Goal: Transaction & Acquisition: Purchase product/service

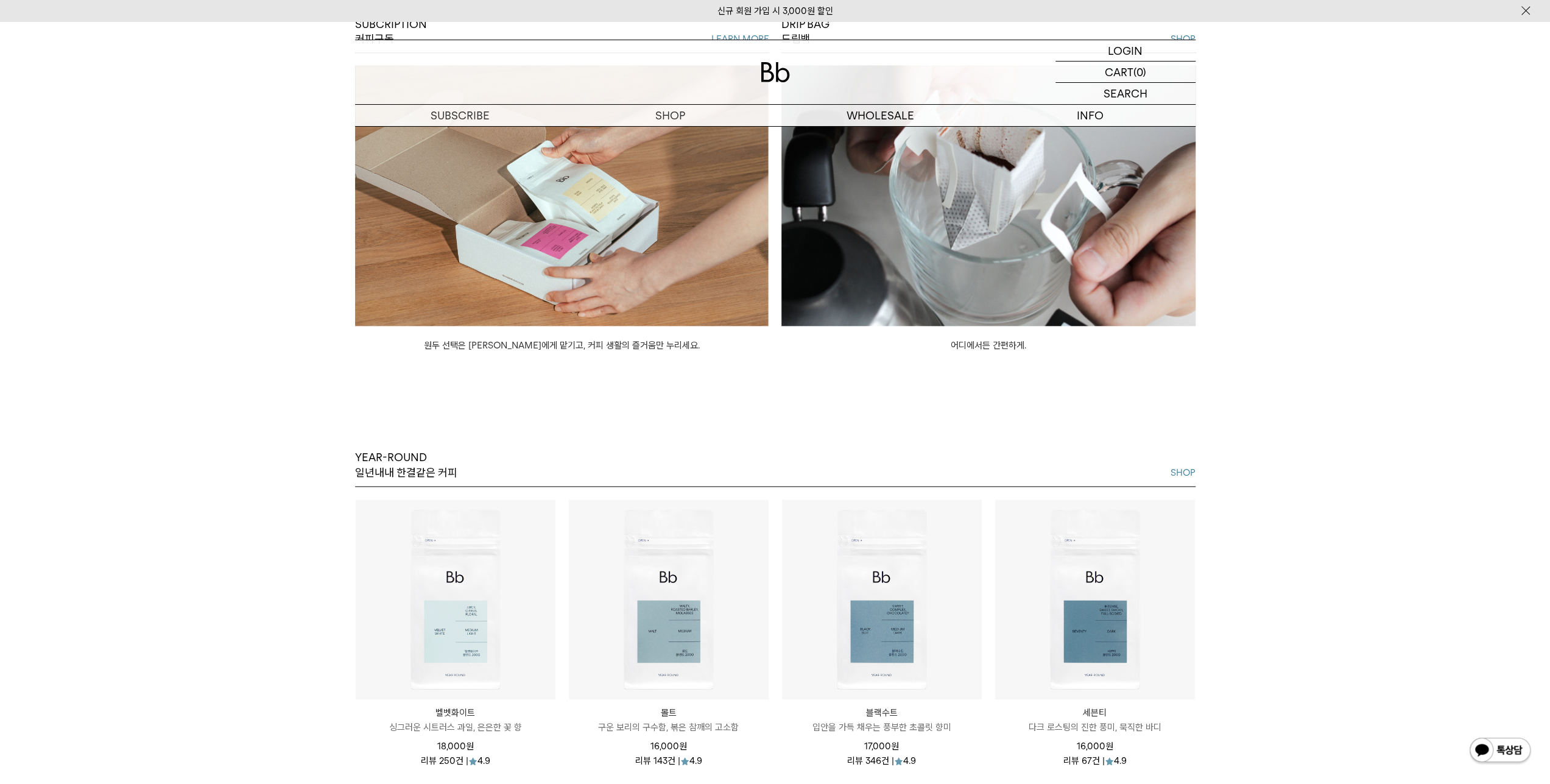
scroll to position [1139, 0]
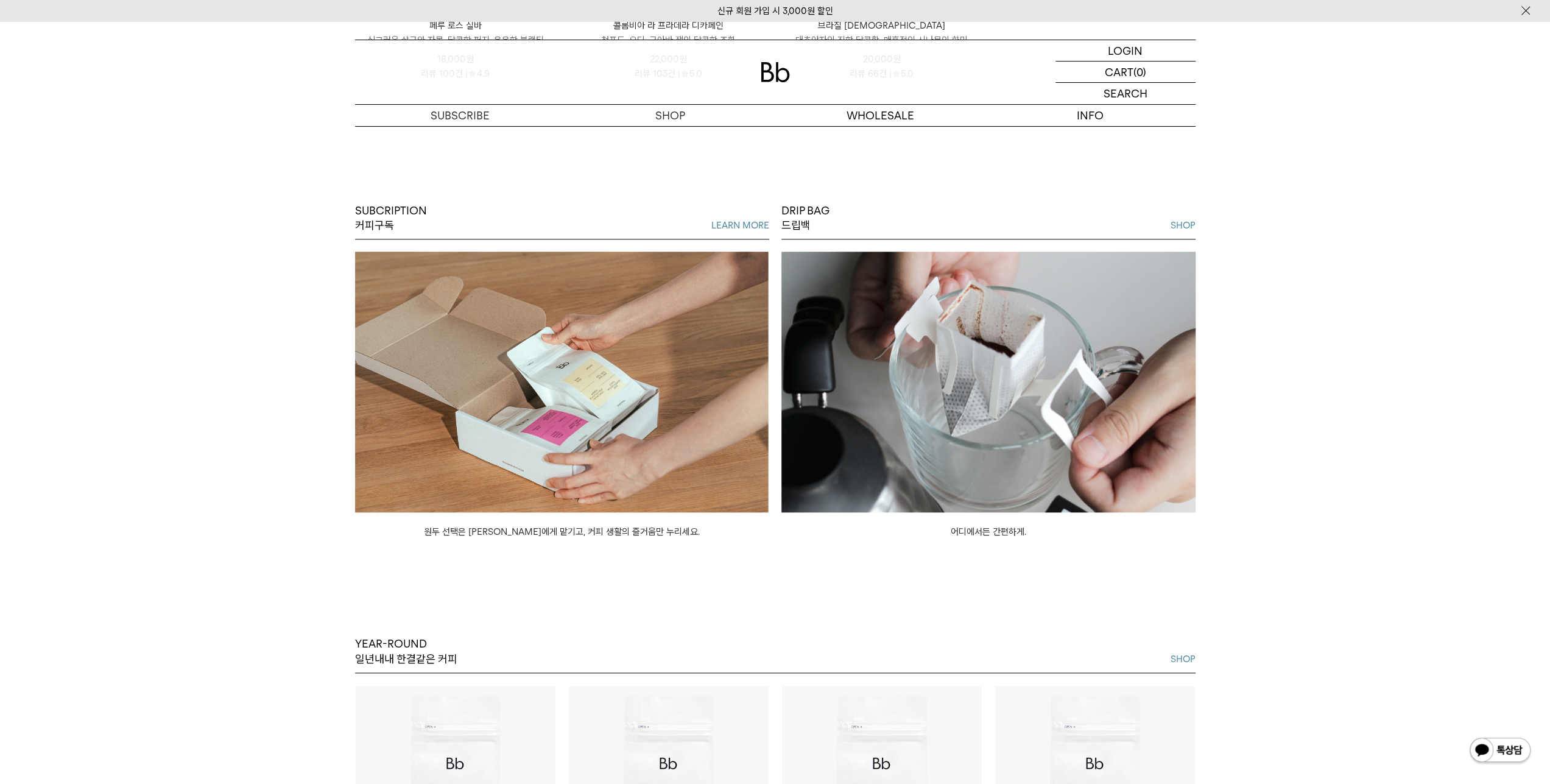
click at [572, 415] on img at bounding box center [562, 382] width 414 height 261
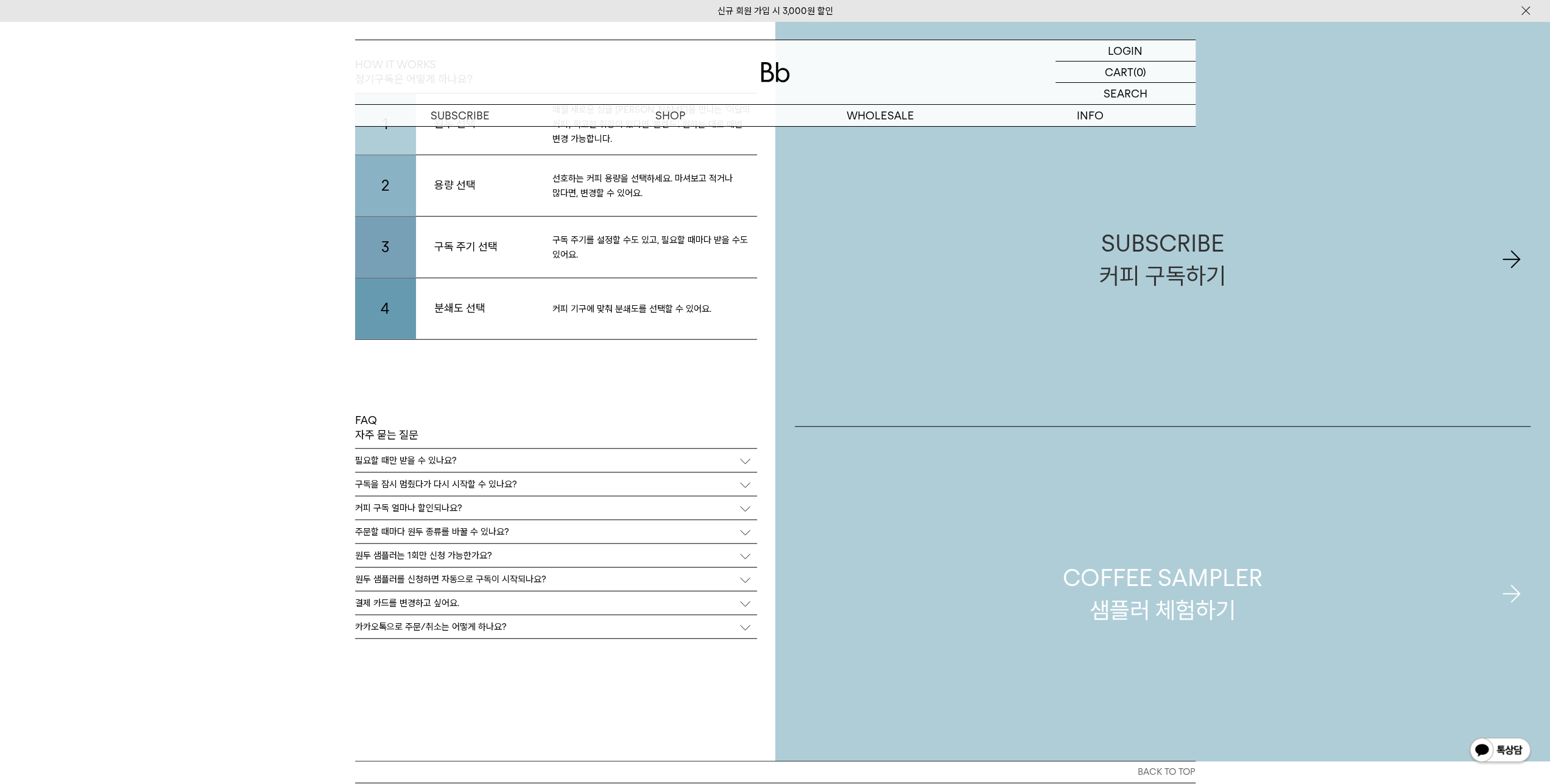
scroll to position [2801, 0]
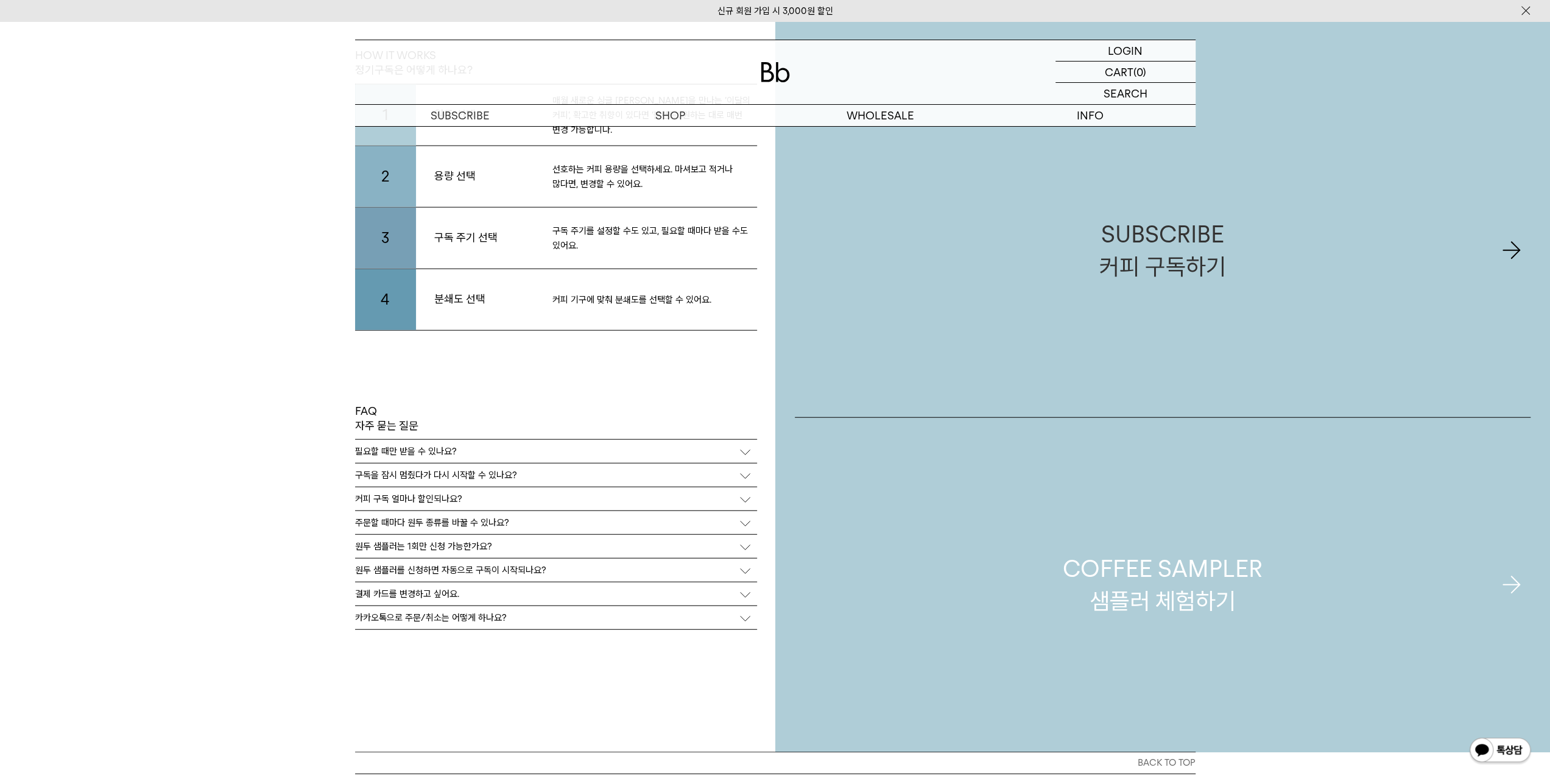
click at [1214, 588] on div "COFFEE SAMPLER 샘플러 체험하기" at bounding box center [1163, 584] width 200 height 64
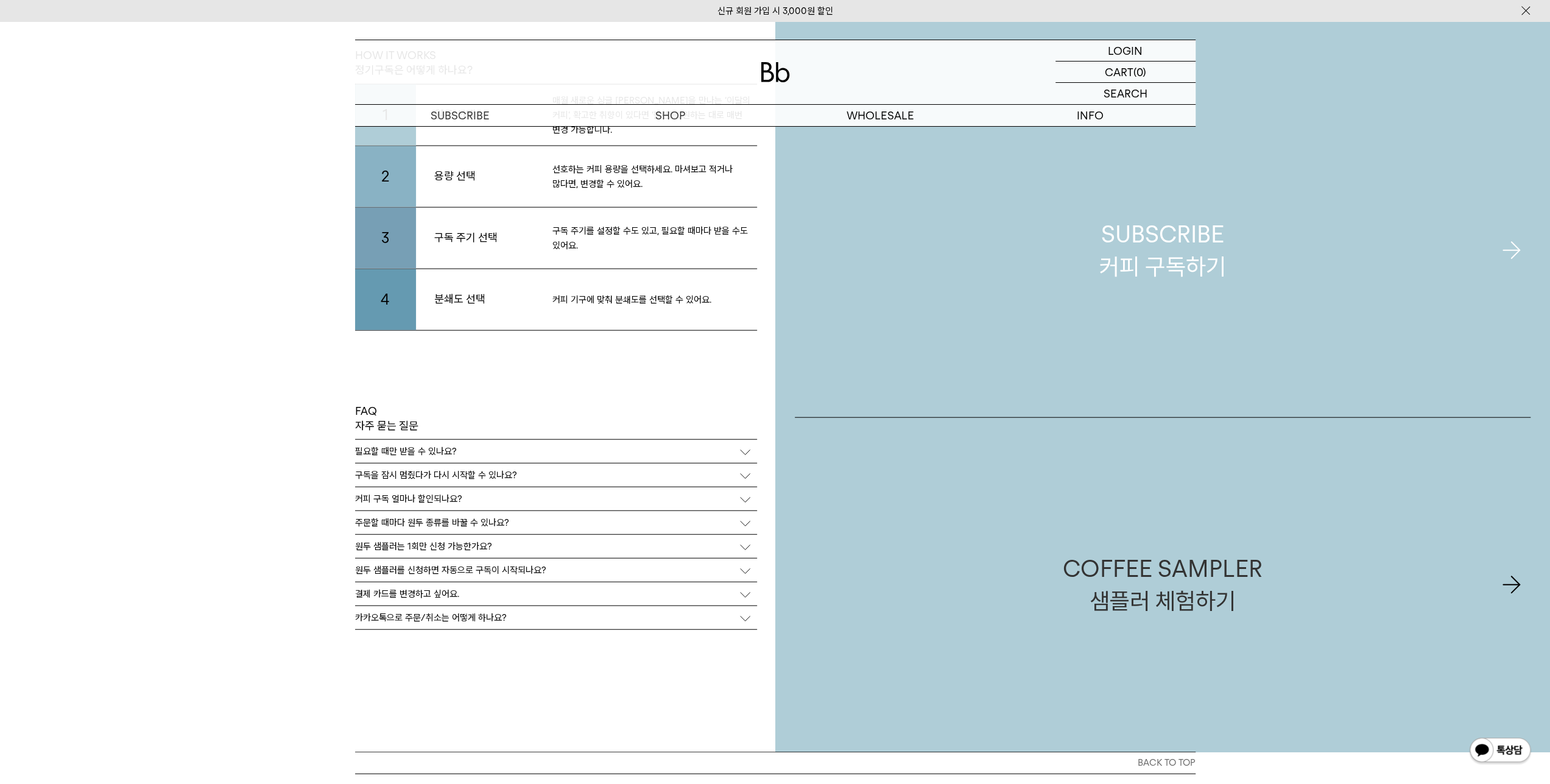
click at [1151, 162] on link "SUBSCRIBE 커피 구독하기" at bounding box center [1163, 250] width 737 height 334
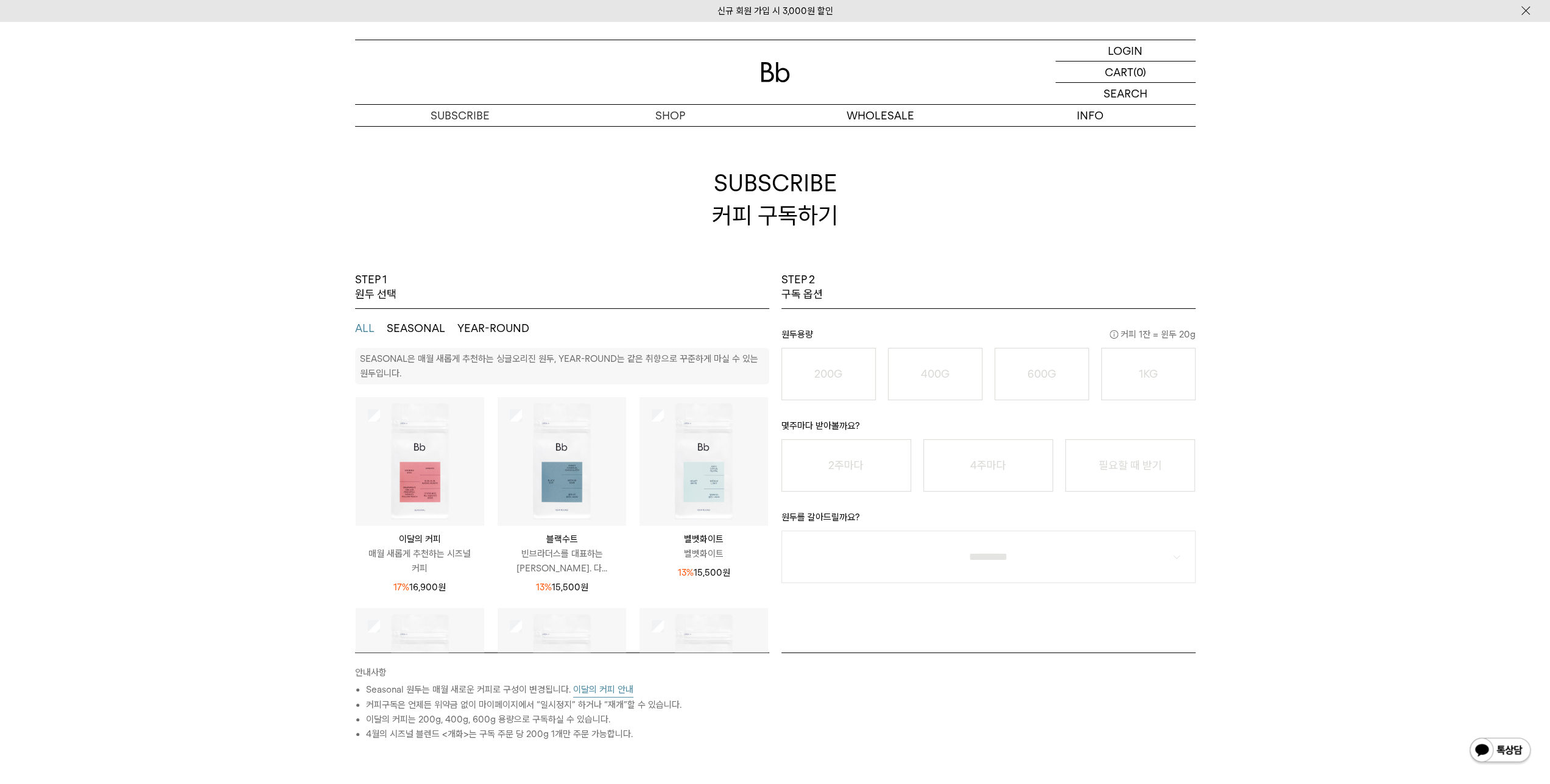
click at [407, 324] on button "SEASONAL" at bounding box center [415, 328] width 59 height 14
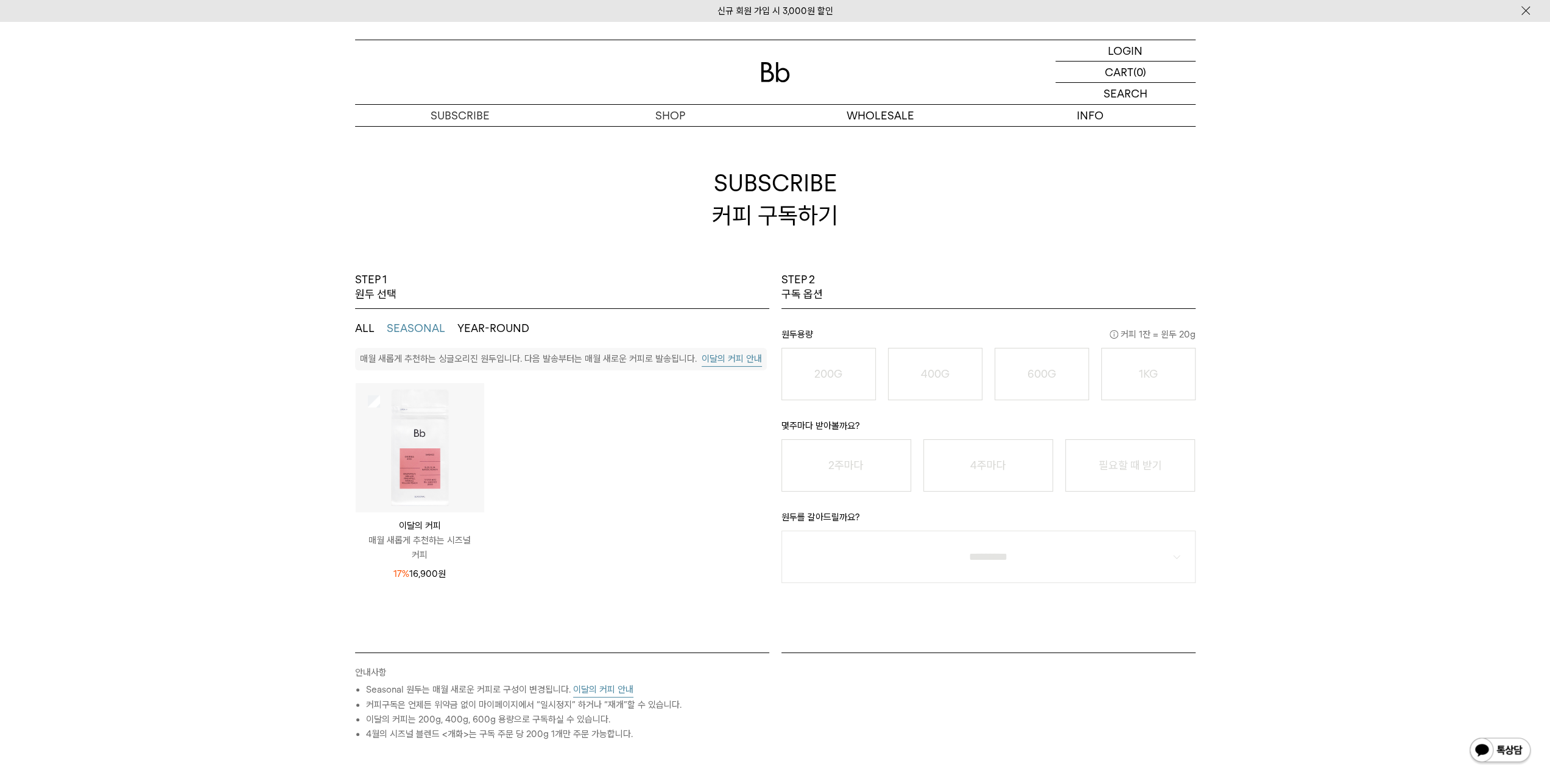
click at [473, 328] on button "YEAR-ROUND" at bounding box center [493, 328] width 72 height 14
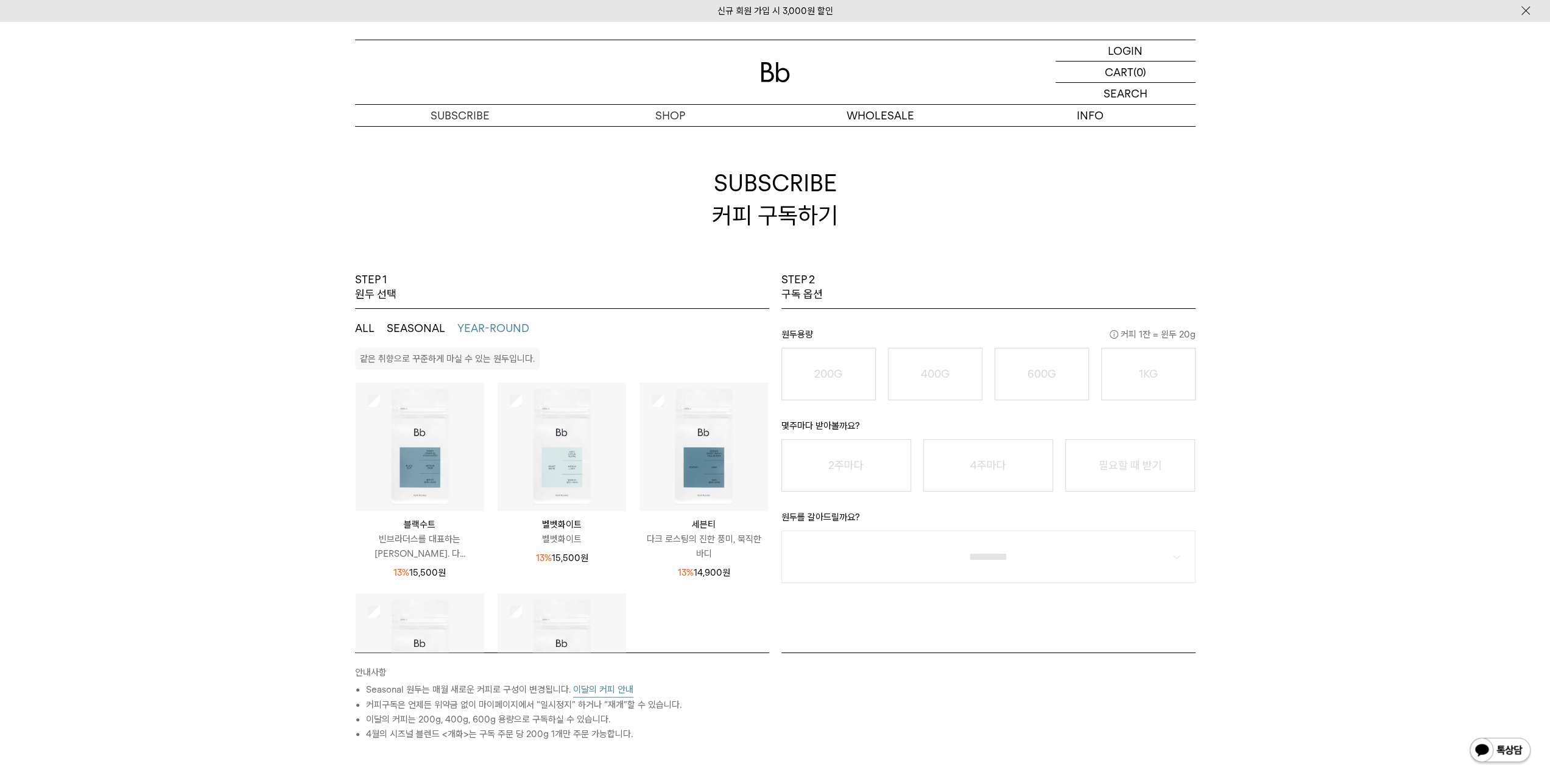
click at [544, 454] on img at bounding box center [562, 447] width 129 height 129
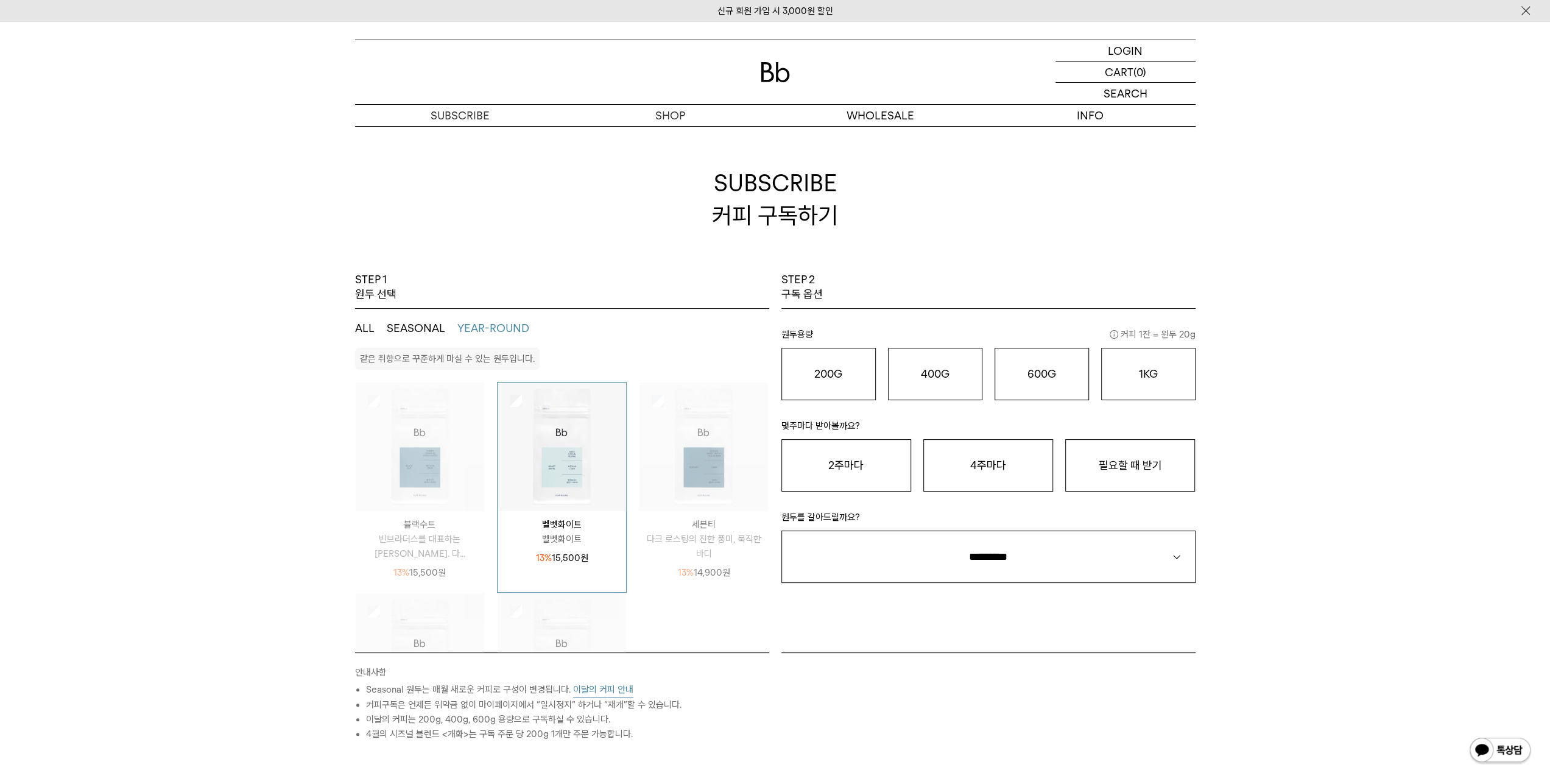
click at [544, 454] on img at bounding box center [562, 447] width 129 height 129
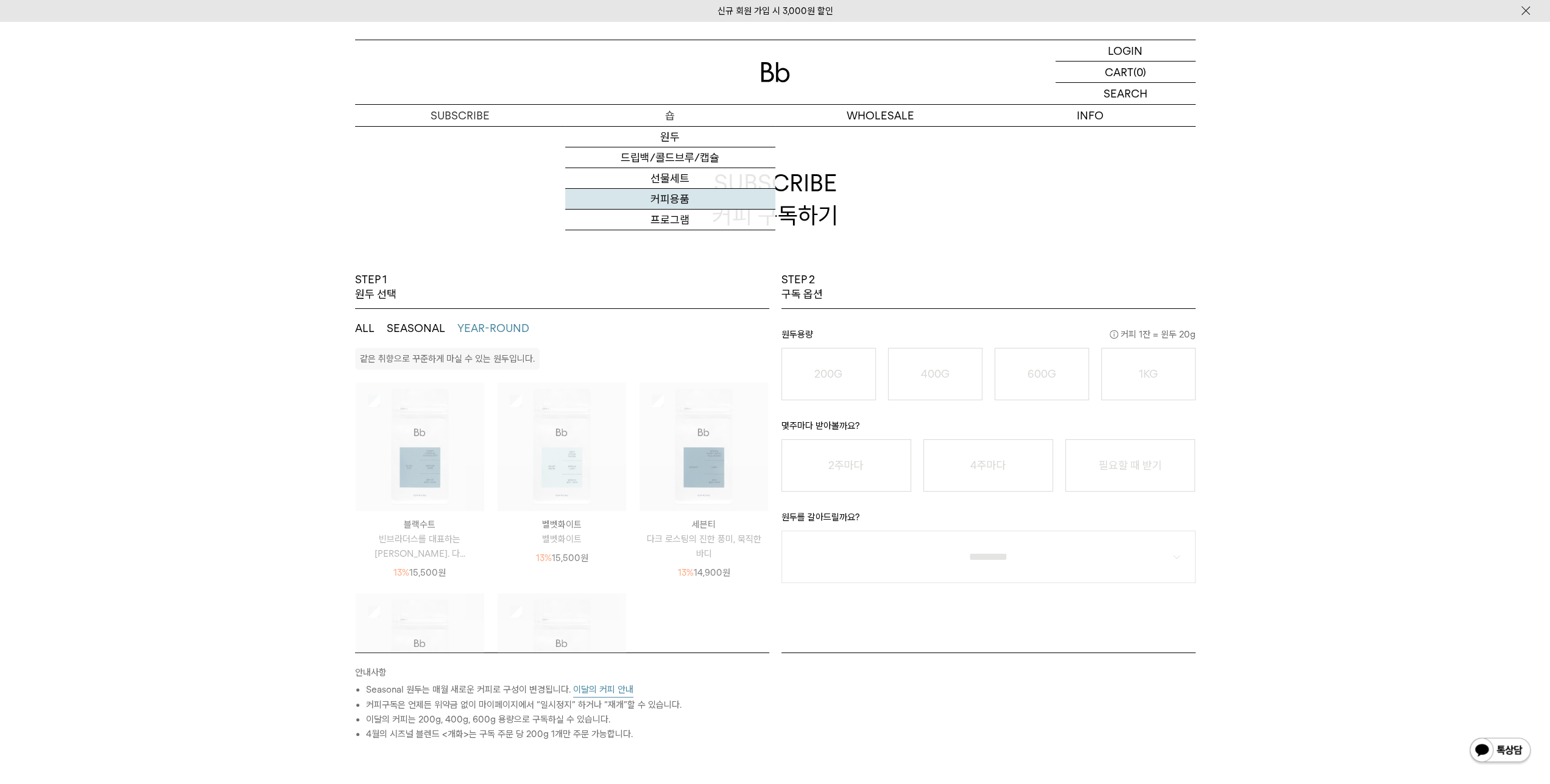
click at [671, 199] on link "커피용품" at bounding box center [670, 200] width 210 height 21
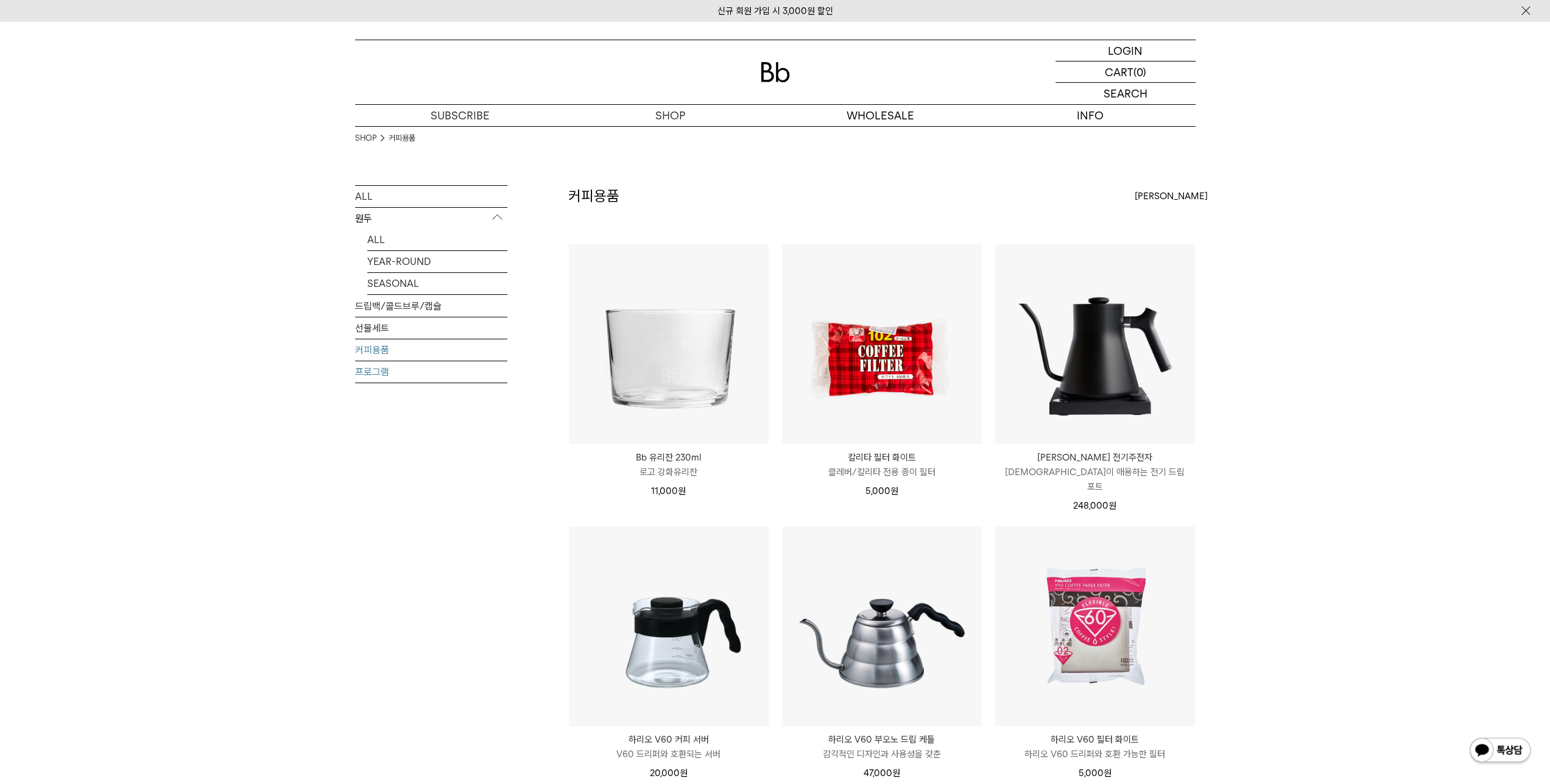
click at [390, 369] on link "프로그램" at bounding box center [431, 372] width 152 height 21
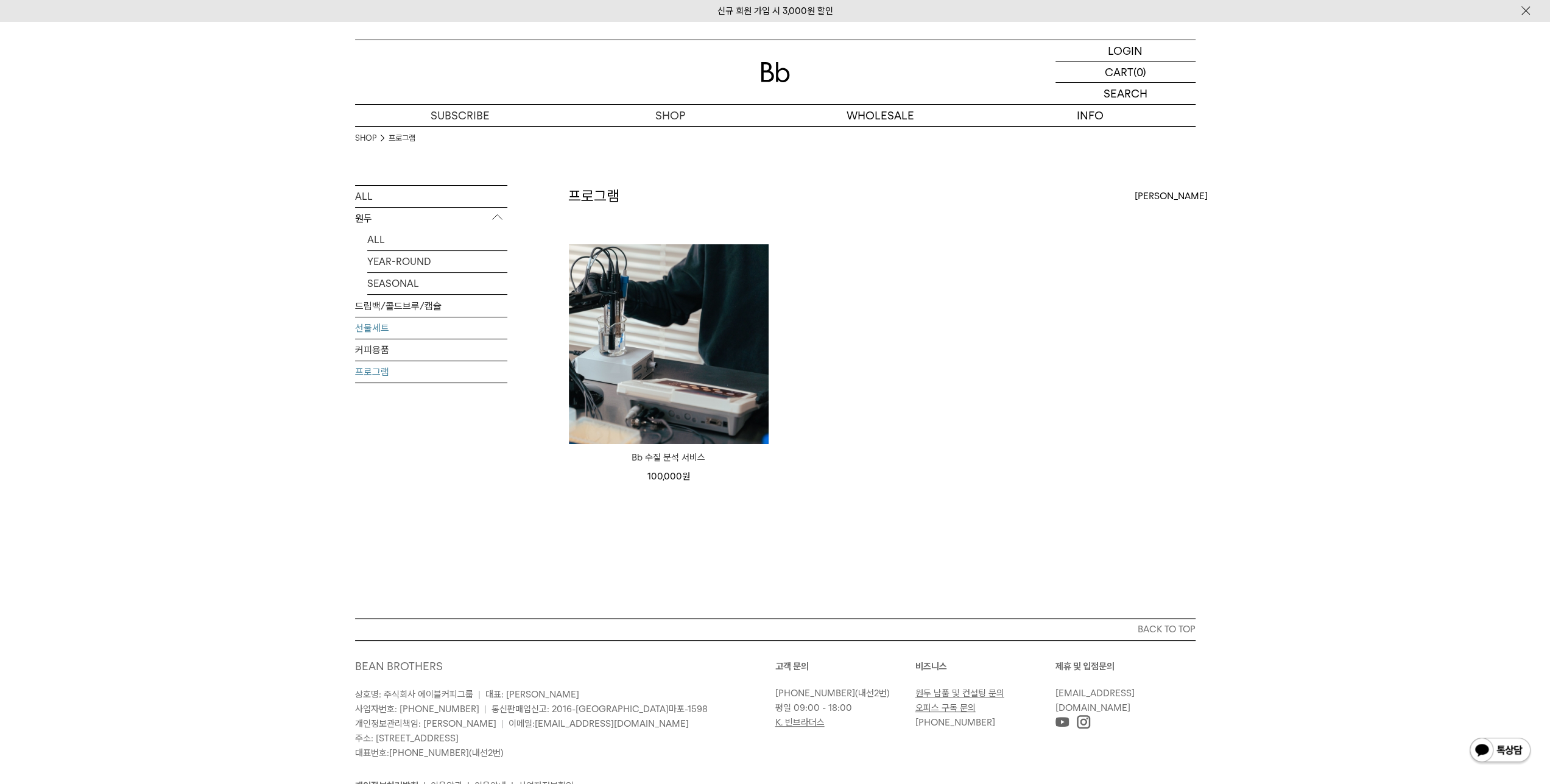
click at [386, 326] on link "선물세트" at bounding box center [431, 328] width 152 height 21
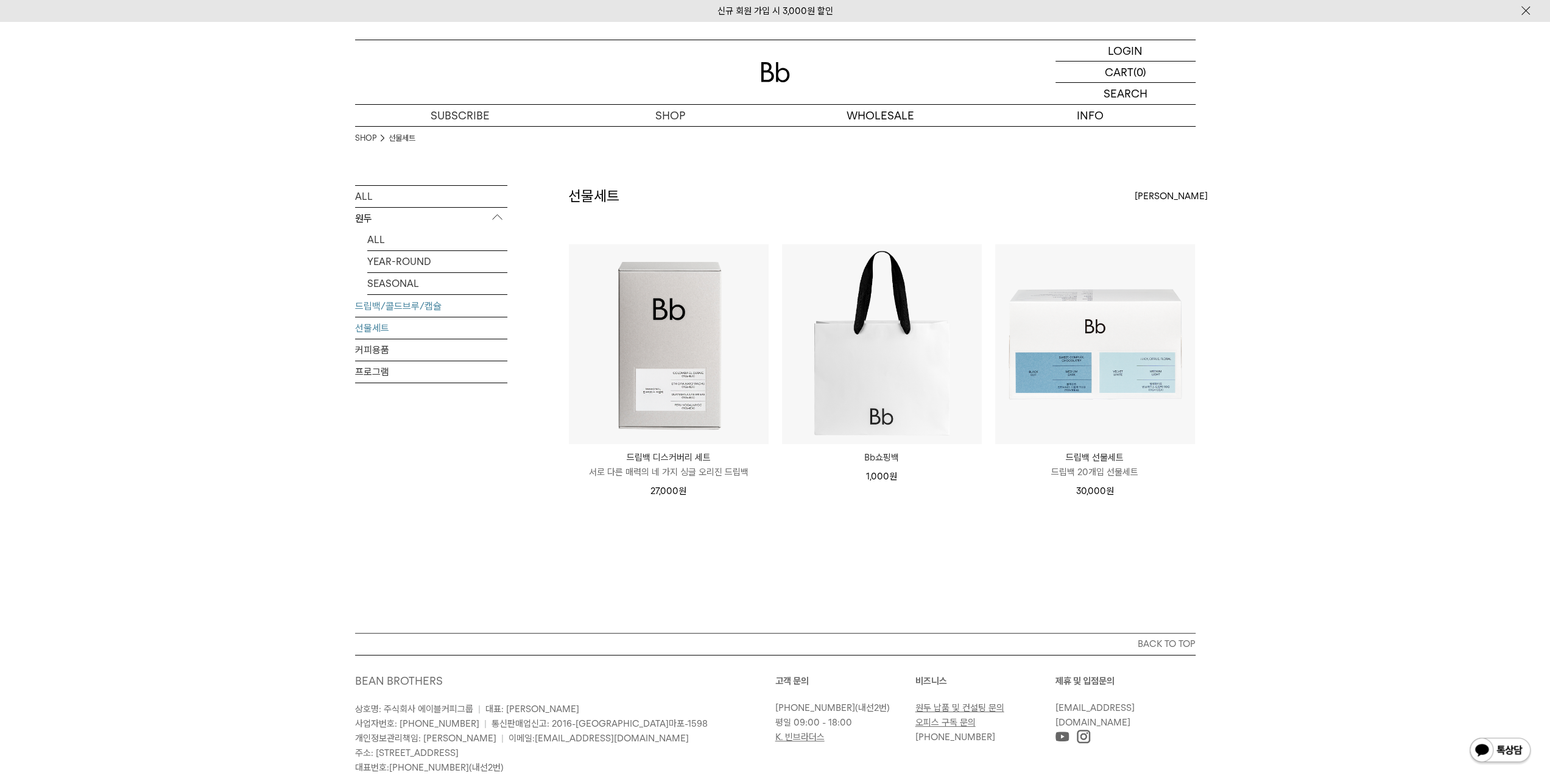
click at [396, 312] on link "드립백/콜드브루/캡슐" at bounding box center [431, 306] width 152 height 21
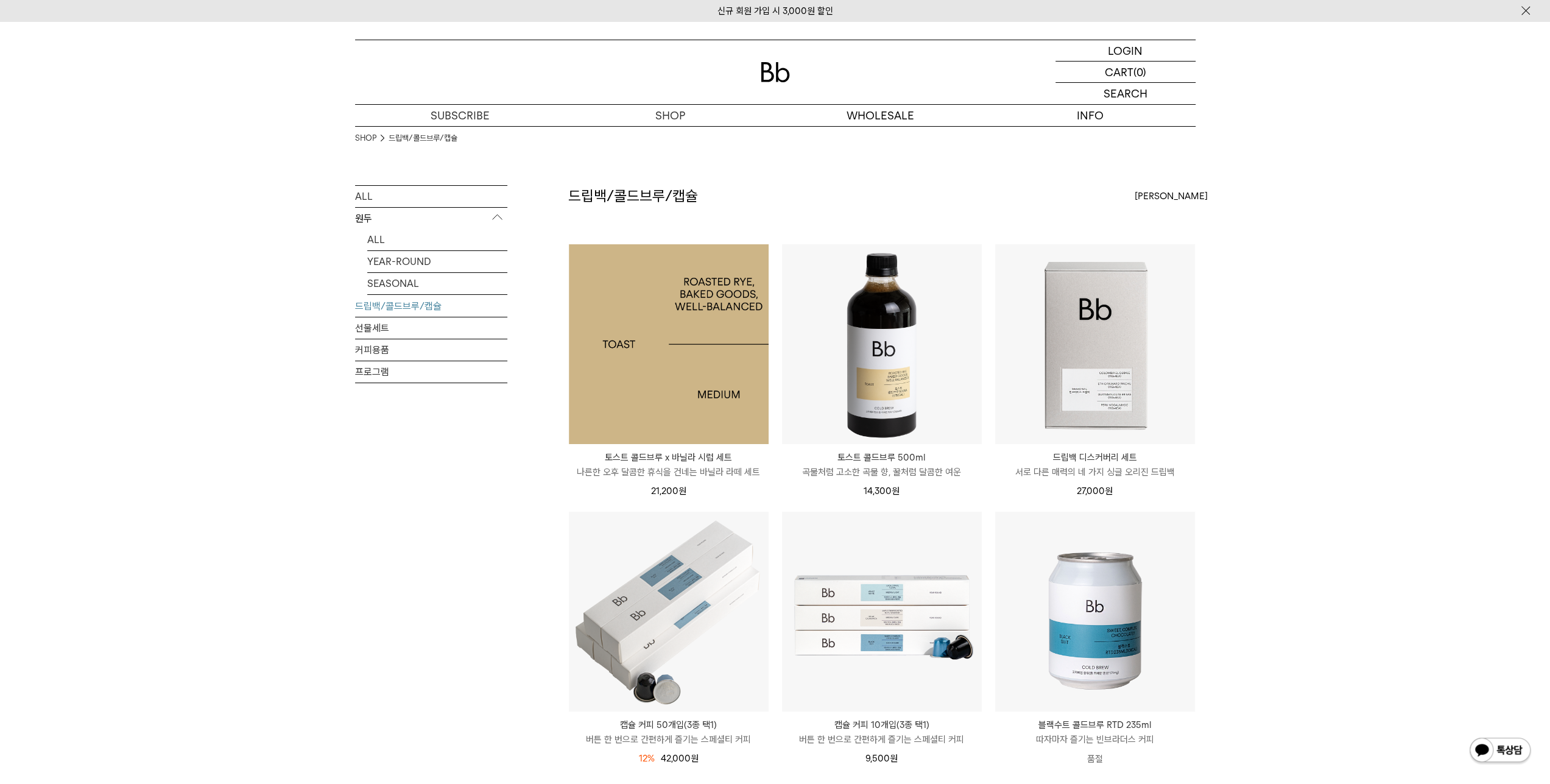
click at [624, 357] on img at bounding box center [669, 344] width 200 height 200
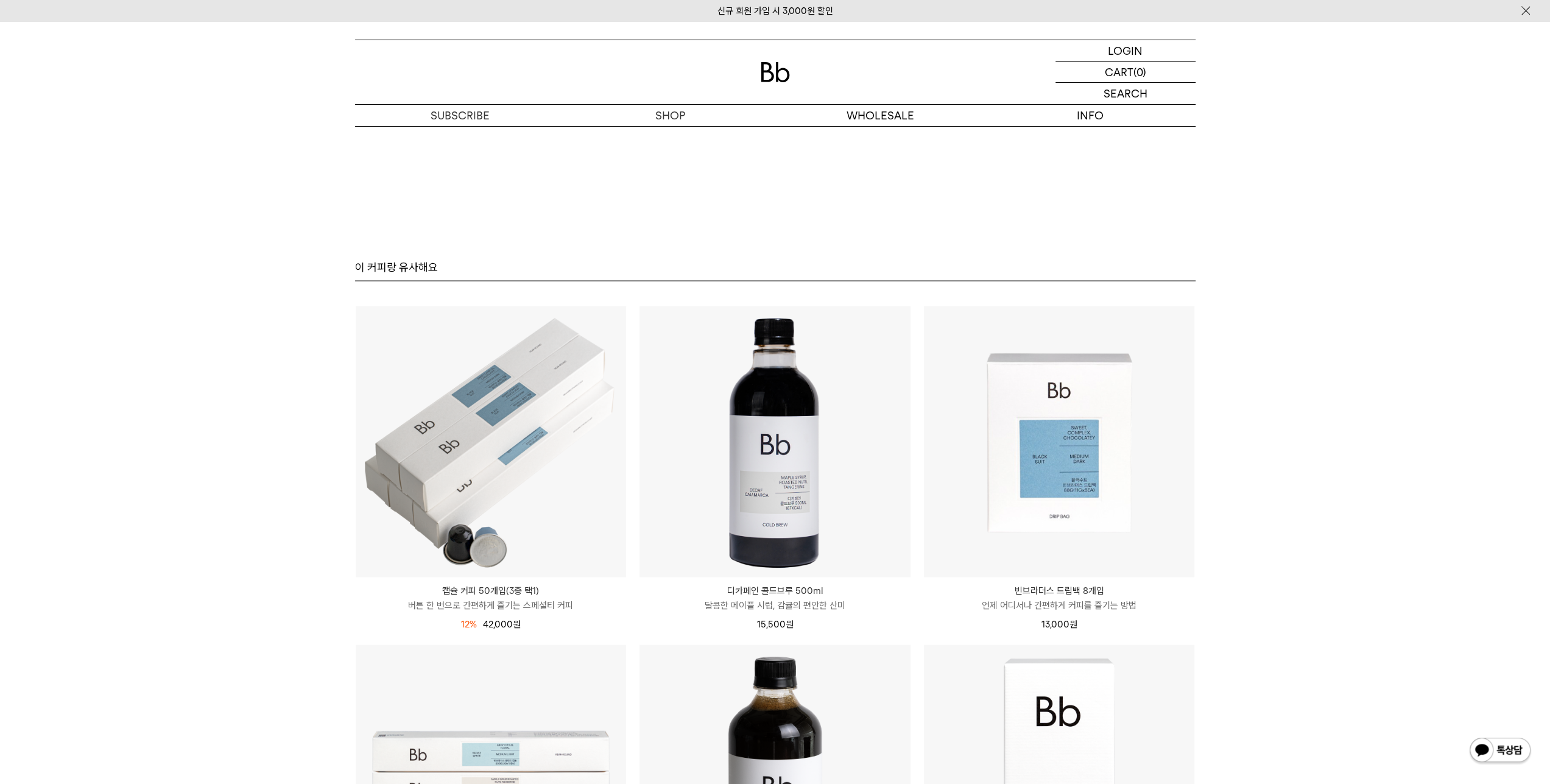
scroll to position [2253, 0]
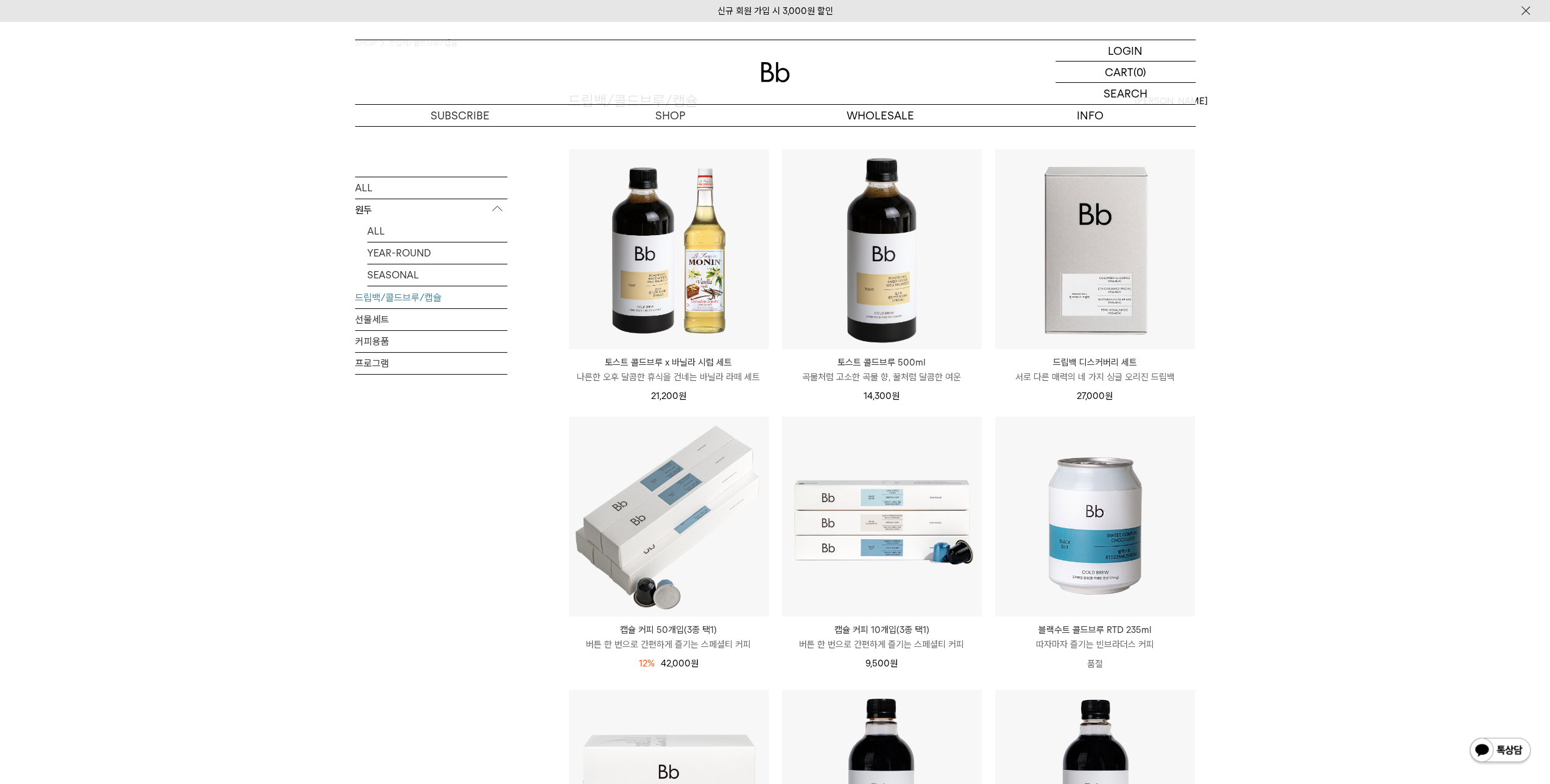
scroll to position [122, 0]
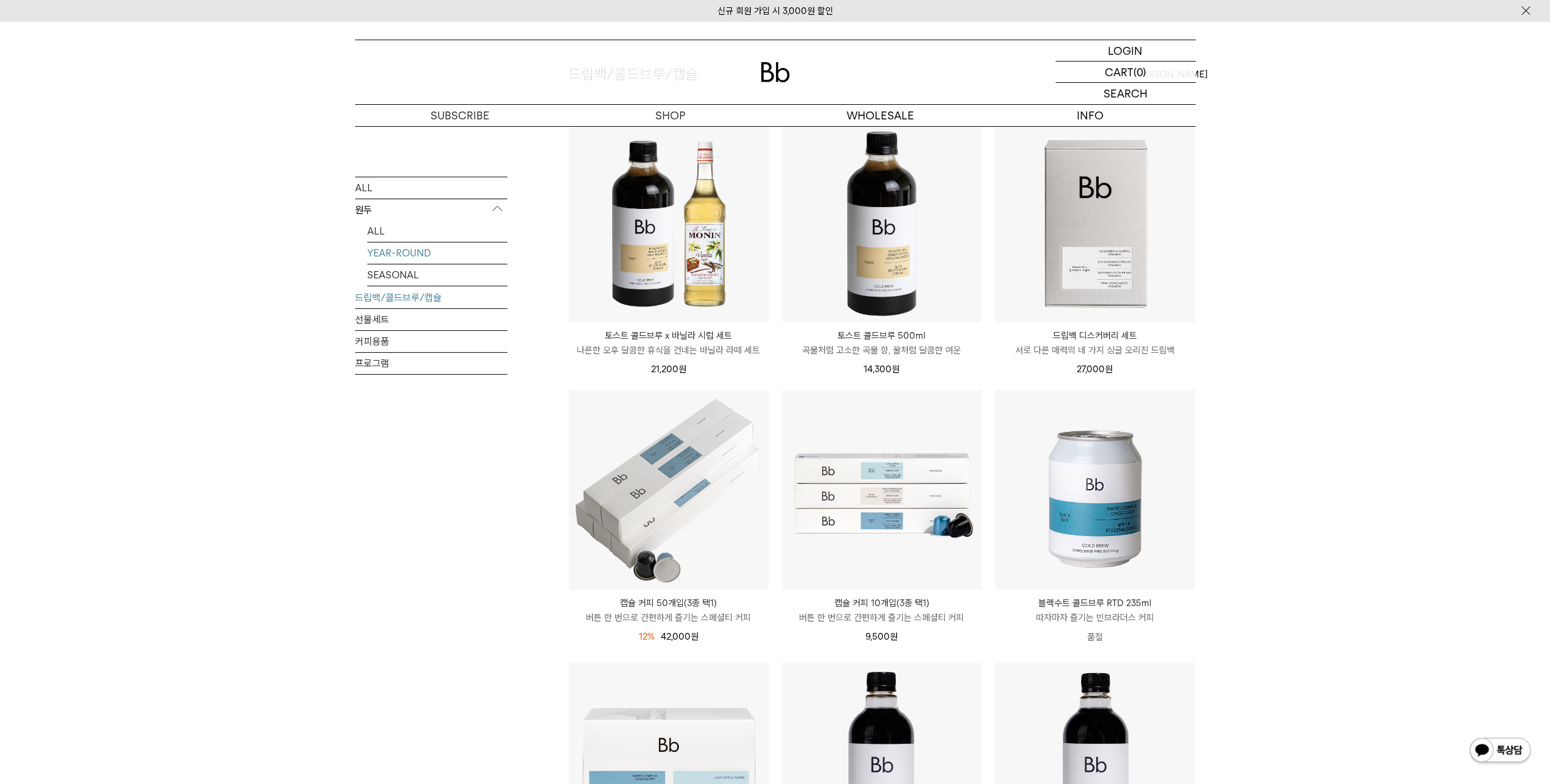
click at [446, 252] on link "YEAR-ROUND" at bounding box center [437, 253] width 140 height 21
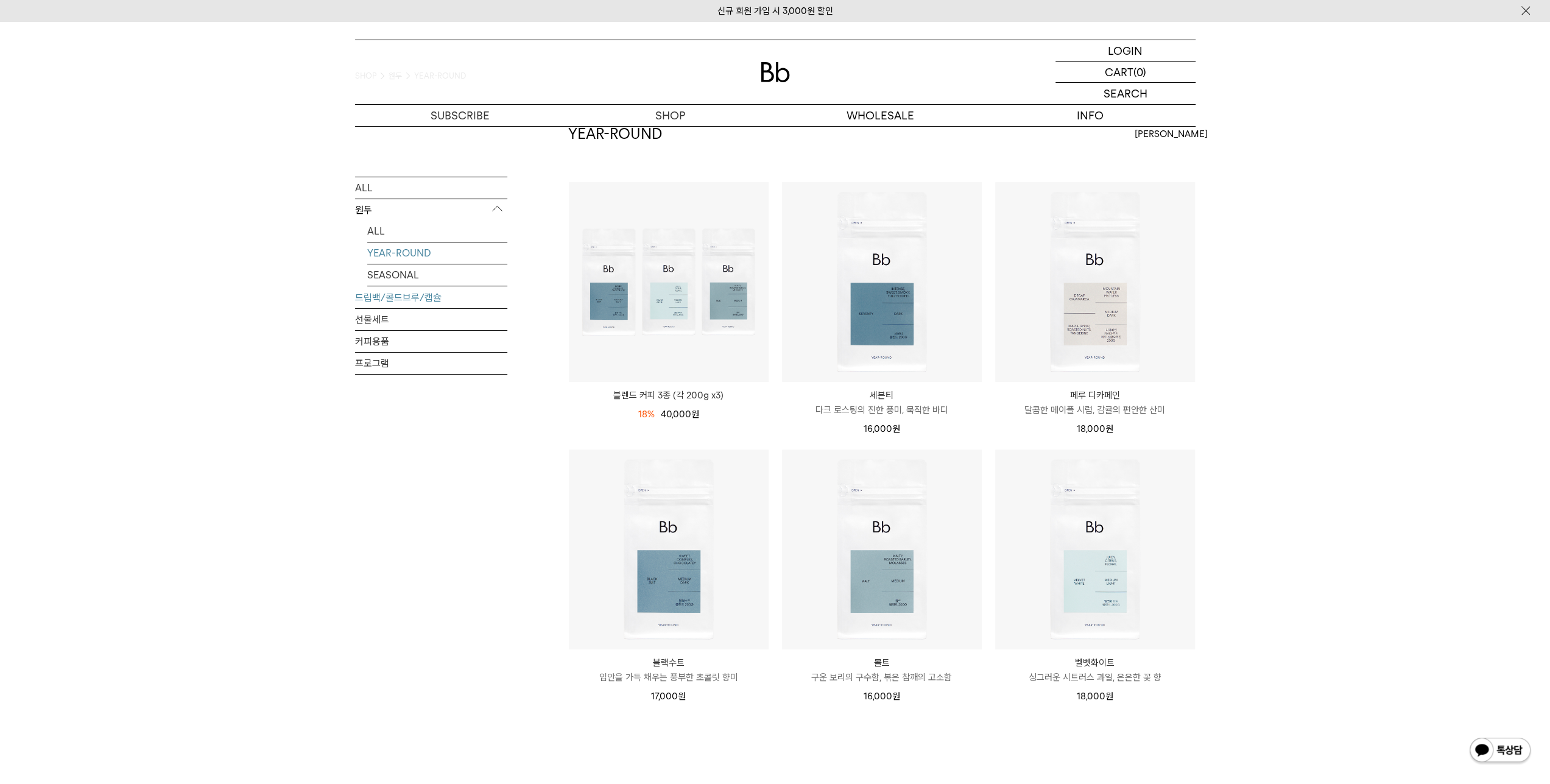
scroll to position [61, 0]
click at [407, 269] on link "SEASONAL" at bounding box center [437, 274] width 140 height 21
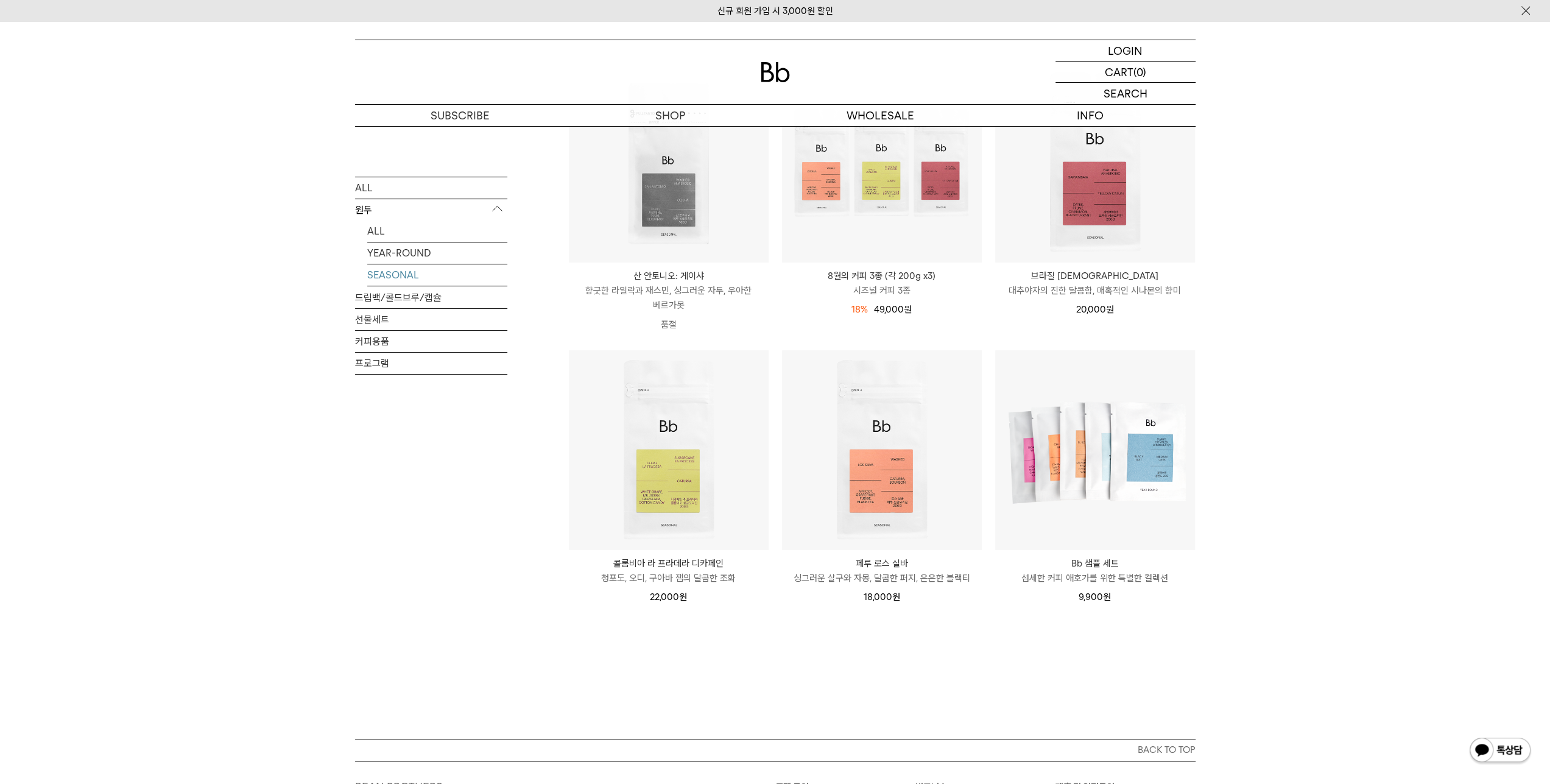
scroll to position [183, 0]
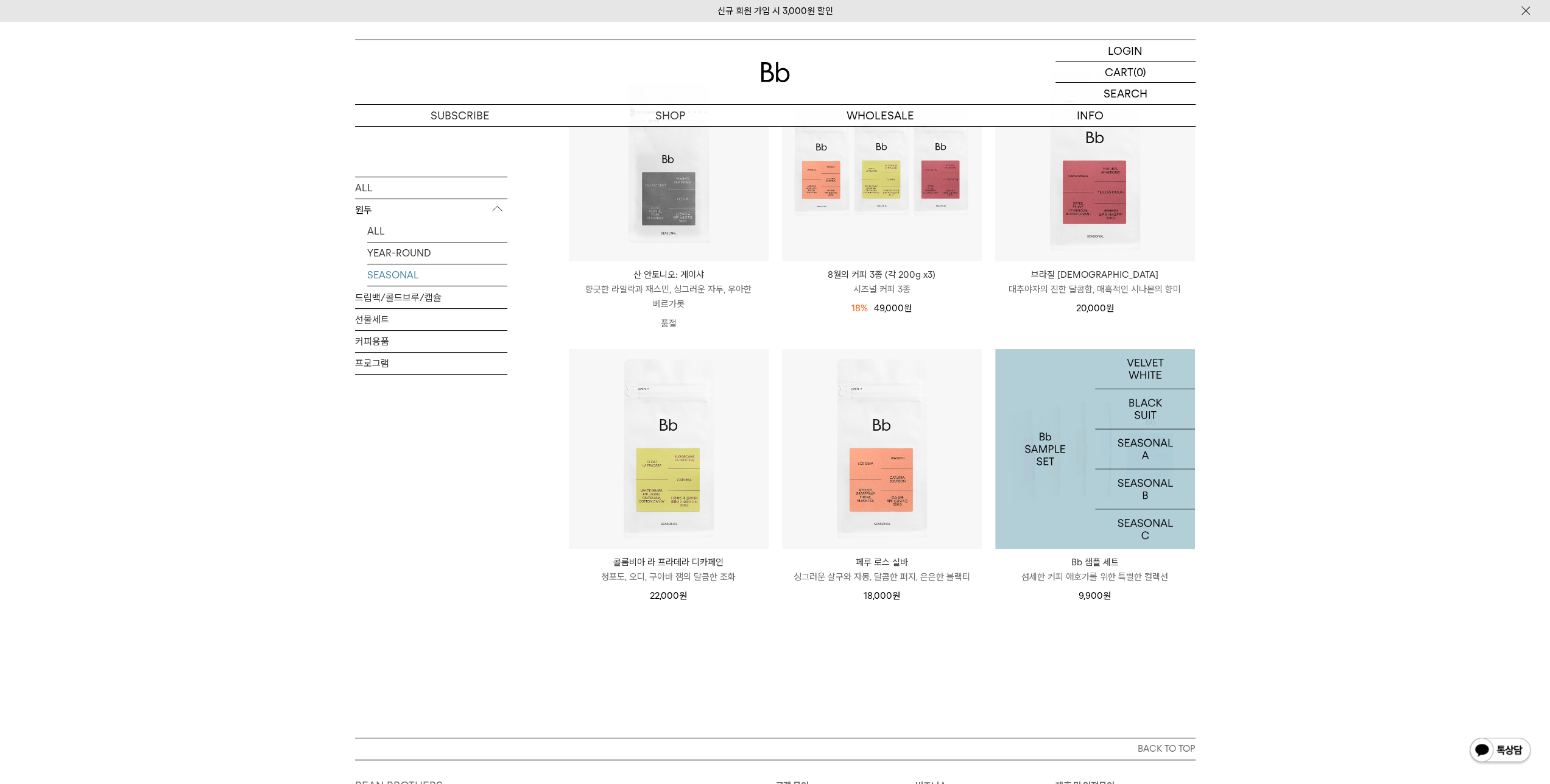
click at [1137, 415] on img at bounding box center [1095, 448] width 200 height 200
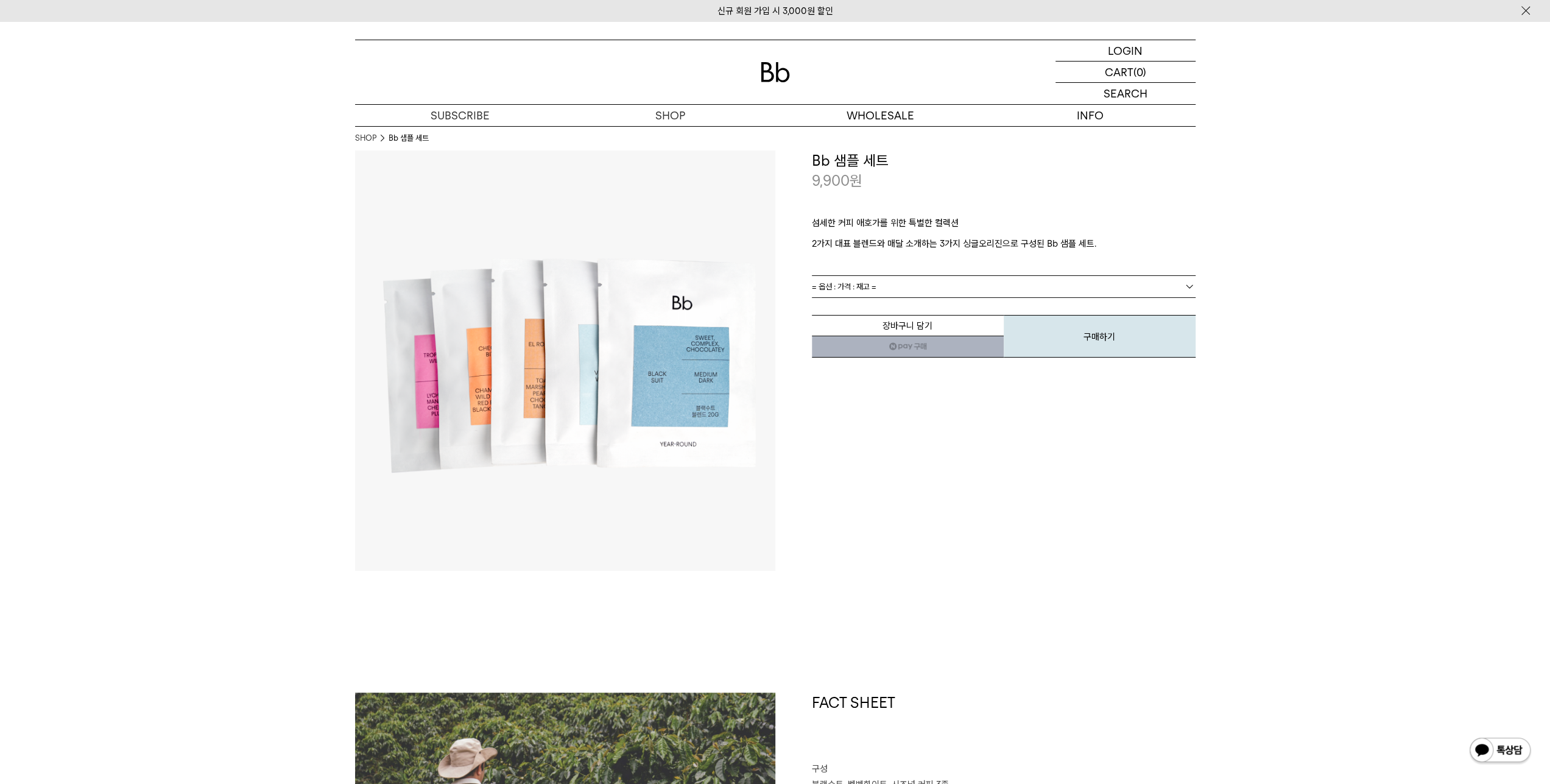
click at [953, 266] on div "섬세한 커피 애호가를 위한 특별한 컬렉션 2가지 대표 블렌드와 매달 소개하는 3가지 싱글오리진으로 구성된 Bb 샘플 세트." at bounding box center [1003, 233] width 384 height 84
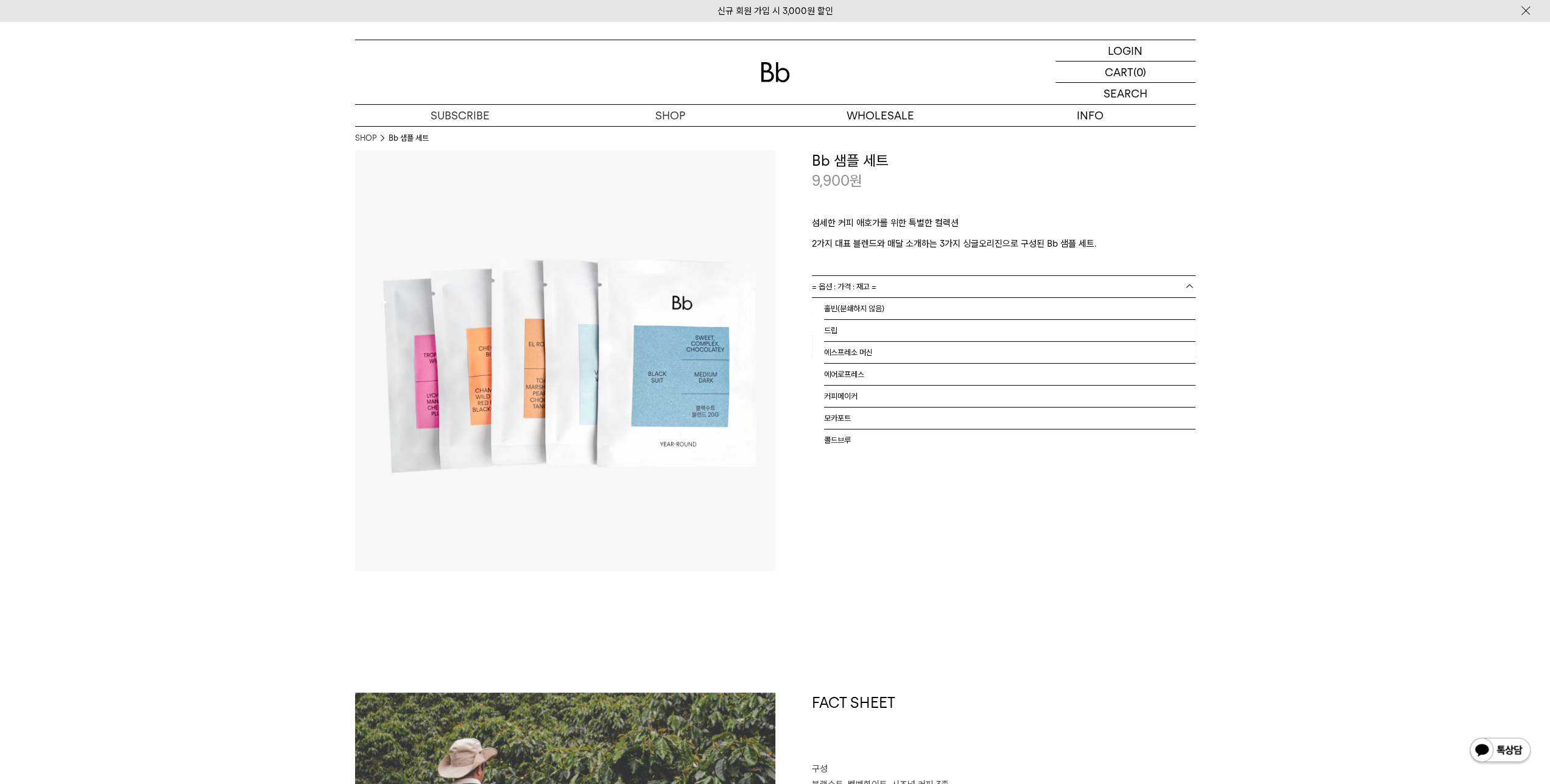
click at [948, 296] on link "= 옵션 : 가격 : 재고 =" at bounding box center [1003, 287] width 384 height 21
